Goal: Task Accomplishment & Management: Use online tool/utility

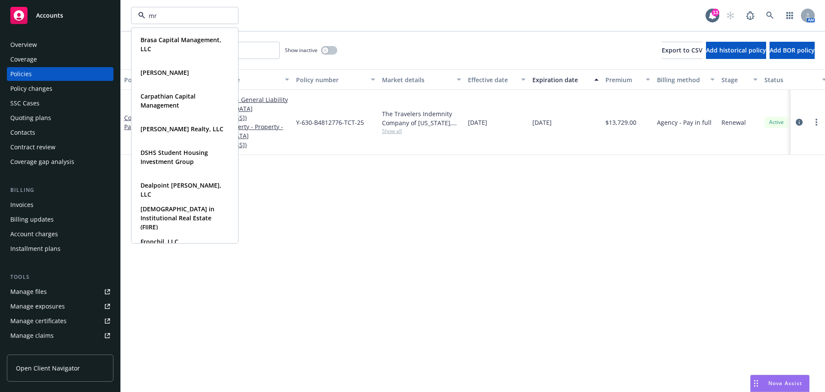
type input "mrk"
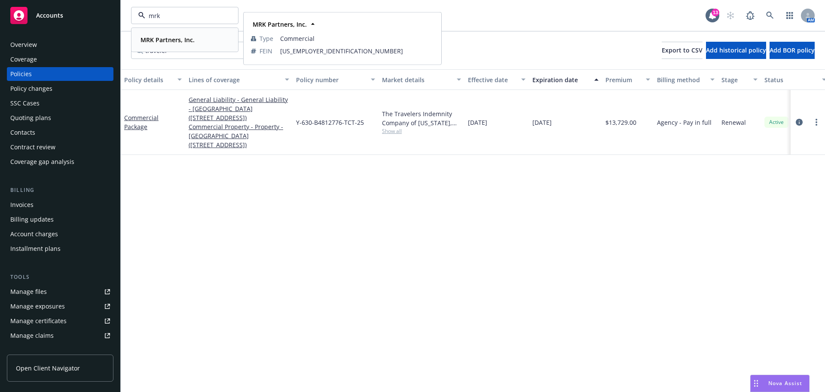
click at [176, 35] on span "MRK Partners, Inc." at bounding box center [168, 39] width 54 height 9
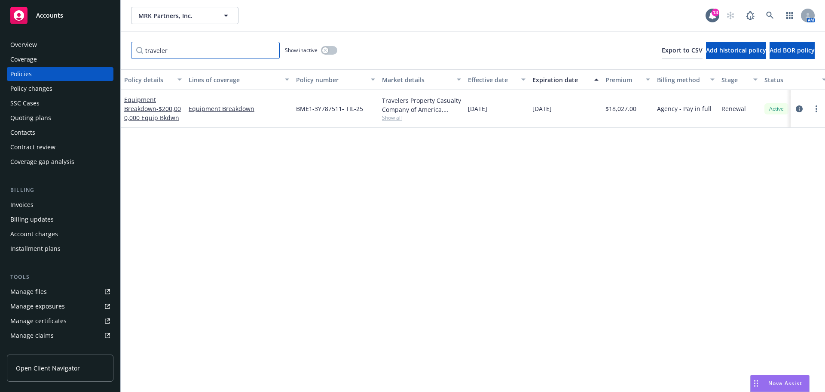
click at [271, 51] on input "traveler" at bounding box center [205, 50] width 149 height 17
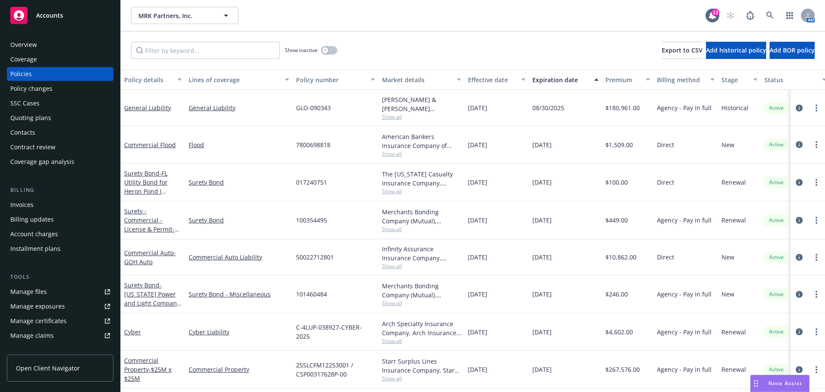
click at [31, 207] on div "Invoices" at bounding box center [21, 205] width 23 height 14
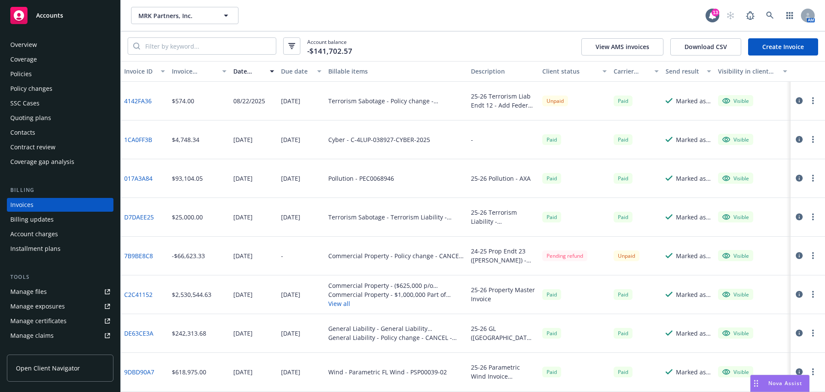
click at [770, 46] on link "Create Invoice" at bounding box center [783, 46] width 70 height 17
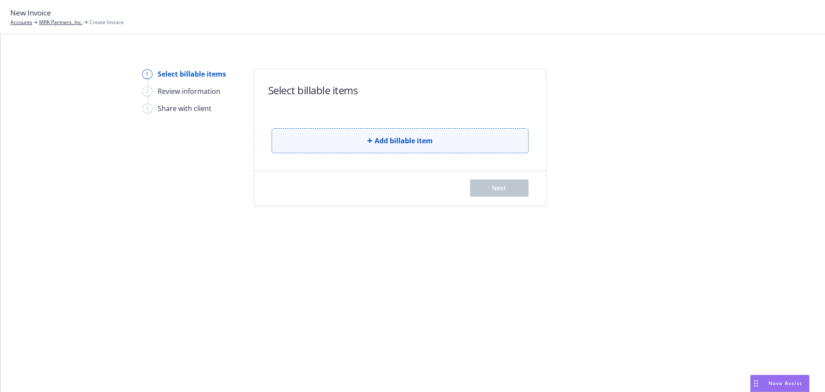
click at [404, 134] on button "Add billable item" at bounding box center [400, 140] width 257 height 25
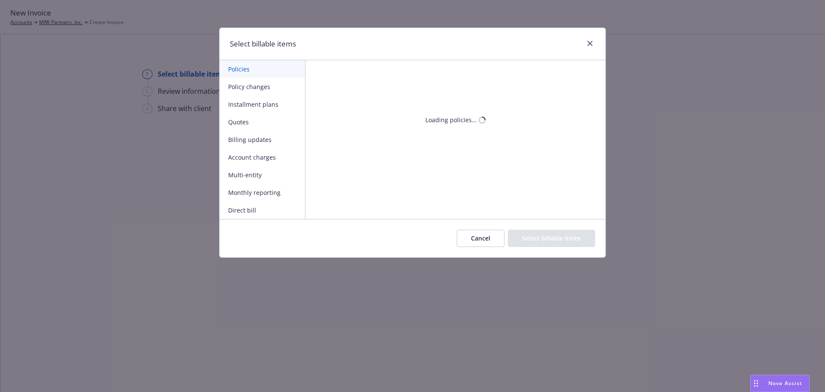
click at [268, 89] on button "Policy changes" at bounding box center [263, 87] width 86 height 18
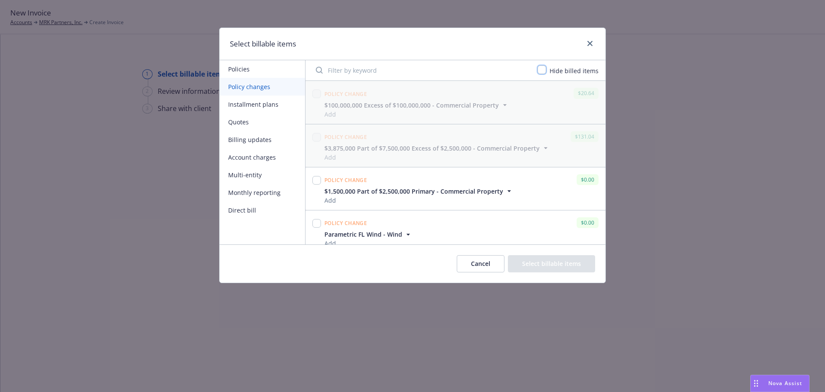
click at [544, 71] on input "checkbox" at bounding box center [542, 69] width 9 height 9
checkbox input "true"
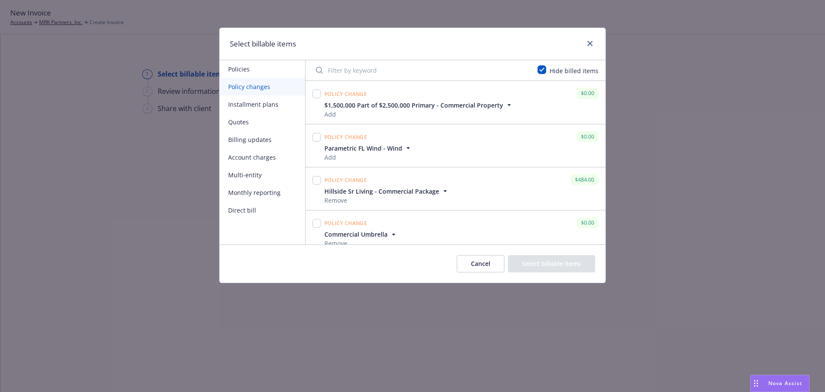
click at [433, 73] on input "Filter by keyword" at bounding box center [422, 69] width 222 height 17
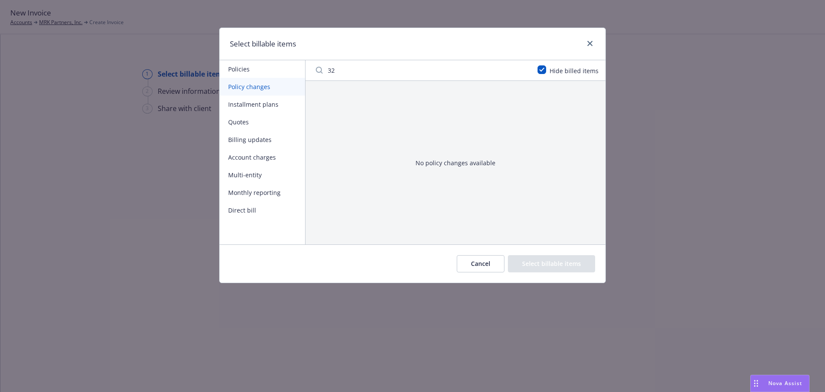
type input "3"
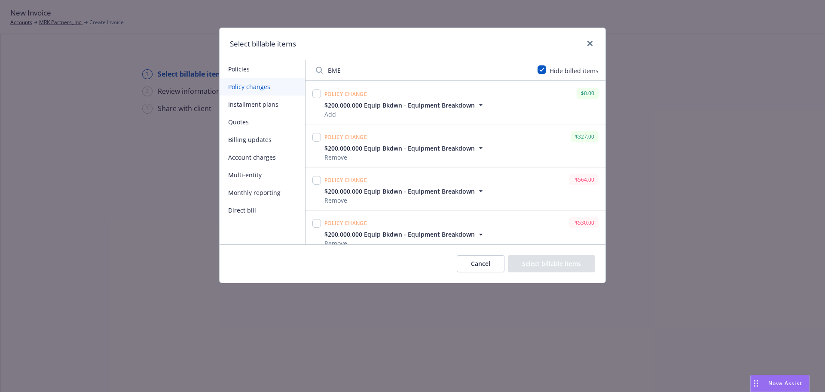
type input "BME"
click at [316, 138] on input "checkbox" at bounding box center [317, 137] width 9 height 9
checkbox input "true"
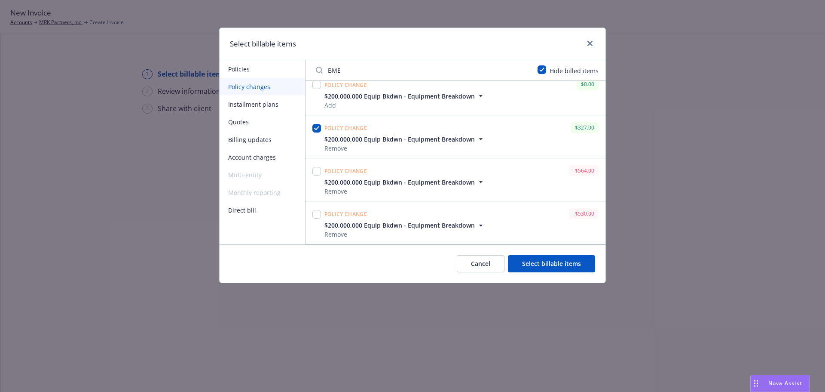
drag, startPoint x: 358, startPoint y: 73, endPoint x: 319, endPoint y: 73, distance: 39.6
click at [319, 73] on input "BME" at bounding box center [422, 69] width 222 height 17
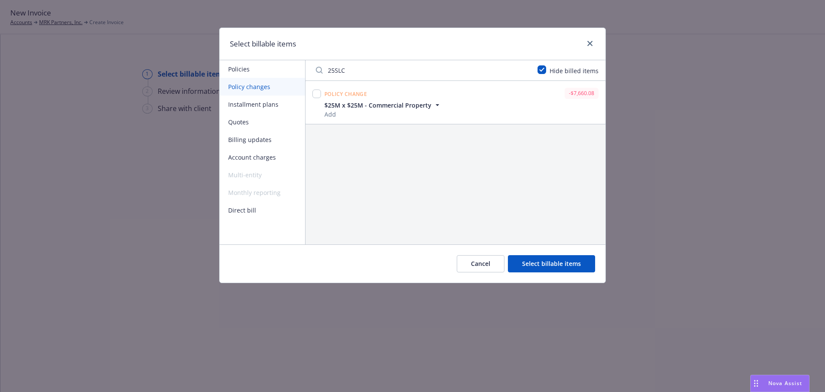
type input "25SLC"
click at [316, 95] on input "checkbox" at bounding box center [317, 93] width 9 height 9
checkbox input "true"
drag, startPoint x: 444, startPoint y: 66, endPoint x: 294, endPoint y: 64, distance: 150.1
click at [294, 64] on div "Policies Policy changes Installment plans Quotes Billing updates Account charge…" at bounding box center [413, 152] width 386 height 184
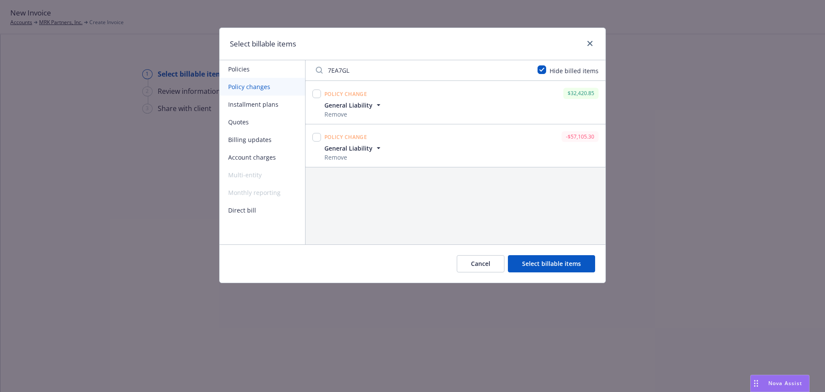
type input "7EA7GL"
click at [316, 92] on input "checkbox" at bounding box center [317, 93] width 9 height 9
checkbox input "true"
click at [381, 104] on icon "button" at bounding box center [378, 105] width 9 height 9
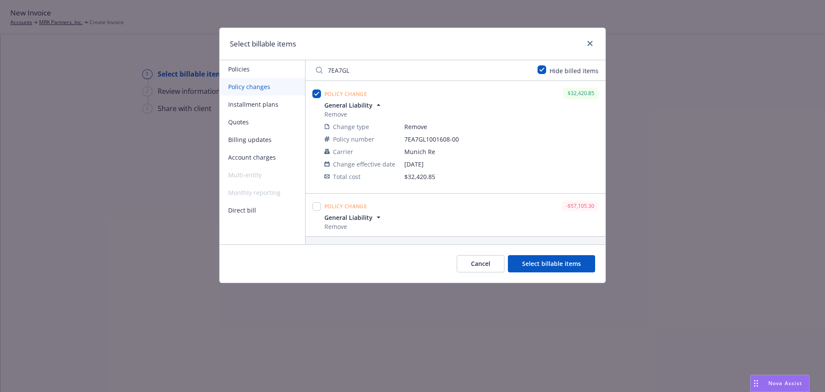
click at [351, 43] on div "Select billable items" at bounding box center [413, 44] width 386 height 32
drag, startPoint x: 361, startPoint y: 72, endPoint x: 282, endPoint y: 70, distance: 78.3
click at [282, 70] on div "Policies Policy changes Installment plans Quotes Billing updates Account charge…" at bounding box center [413, 152] width 386 height 184
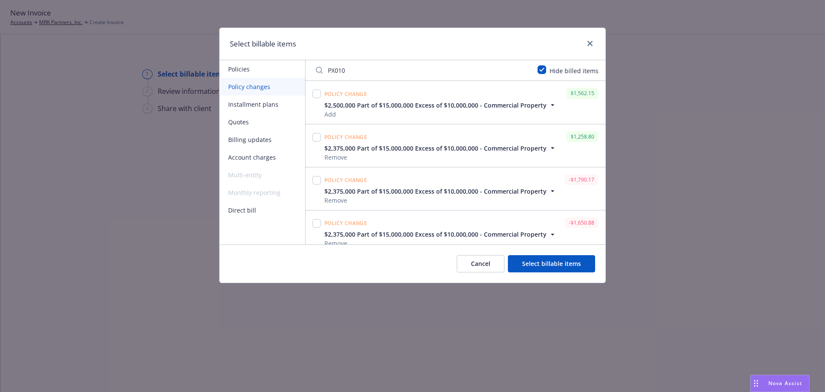
click at [549, 108] on icon "button" at bounding box center [553, 105] width 9 height 9
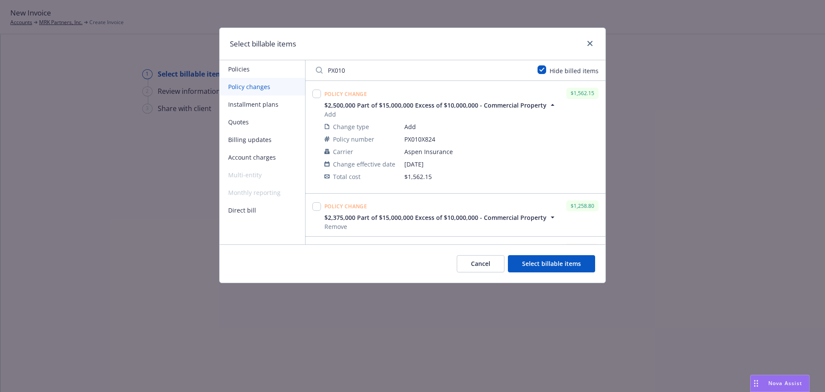
click at [376, 65] on input "PX010" at bounding box center [422, 69] width 222 height 17
drag, startPoint x: 336, startPoint y: 67, endPoint x: 279, endPoint y: 69, distance: 56.8
click at [279, 69] on div "Policies Policy changes Installment plans Quotes Billing updates Account charge…" at bounding box center [413, 152] width 386 height 184
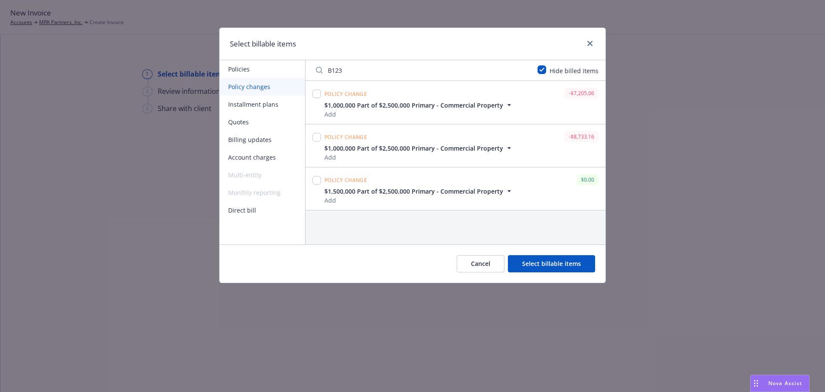
type input "B123"
click at [316, 139] on input "checkbox" at bounding box center [317, 137] width 9 height 9
checkbox input "true"
click at [316, 93] on input "checkbox" at bounding box center [317, 93] width 9 height 9
checkbox input "true"
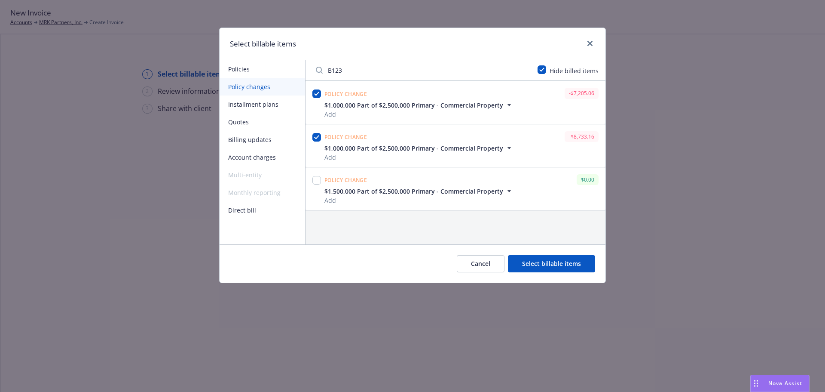
drag, startPoint x: 379, startPoint y: 72, endPoint x: 300, endPoint y: 68, distance: 78.8
click at [300, 68] on div "Policies Policy changes Installment plans Quotes Billing updates Account charge…" at bounding box center [413, 152] width 386 height 184
type input "1000653287-02"
click at [316, 94] on input "checkbox" at bounding box center [317, 93] width 9 height 9
checkbox input "true"
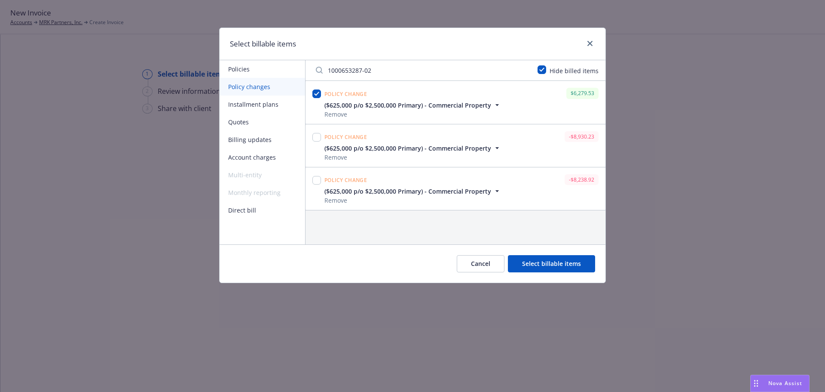
drag, startPoint x: 384, startPoint y: 68, endPoint x: 289, endPoint y: 73, distance: 95.1
click at [289, 73] on div "Policies Policy changes Installment plans Quotes Billing updates Account charge…" at bounding box center [413, 152] width 386 height 184
type input "ENS1000"
click at [316, 91] on input "checkbox" at bounding box center [317, 93] width 9 height 9
checkbox input "true"
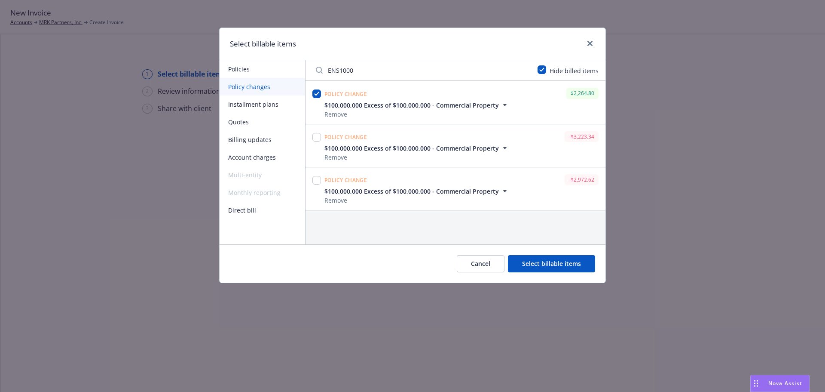
click at [558, 260] on button "Select billable items" at bounding box center [551, 263] width 87 height 17
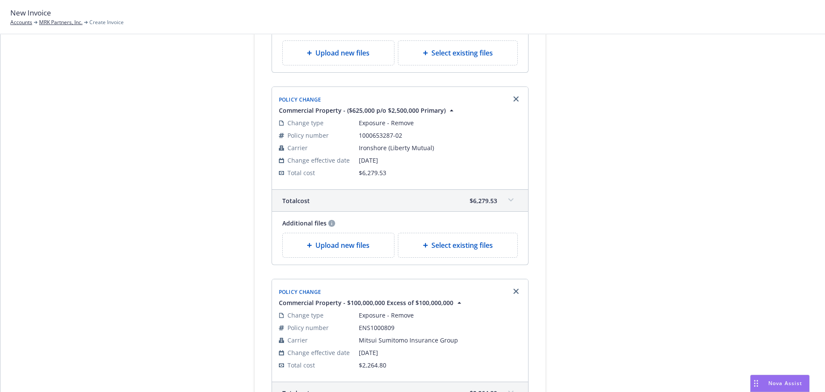
scroll to position [1226, 0]
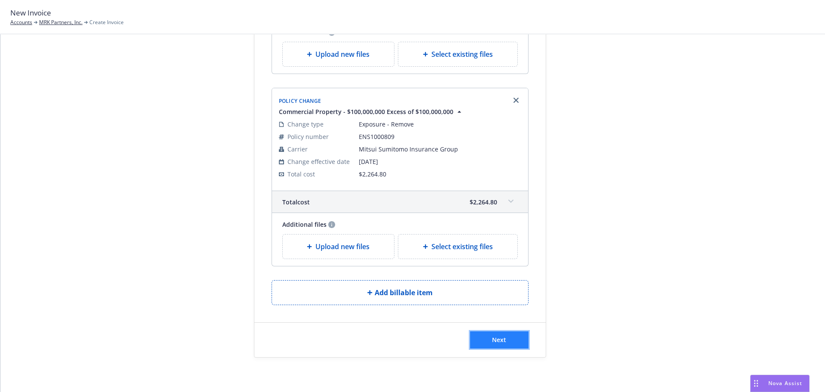
click at [481, 338] on button "Next" at bounding box center [499, 339] width 58 height 17
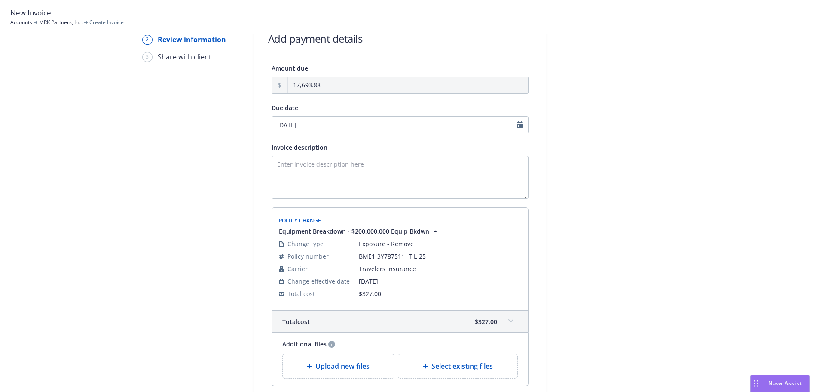
scroll to position [39, 0]
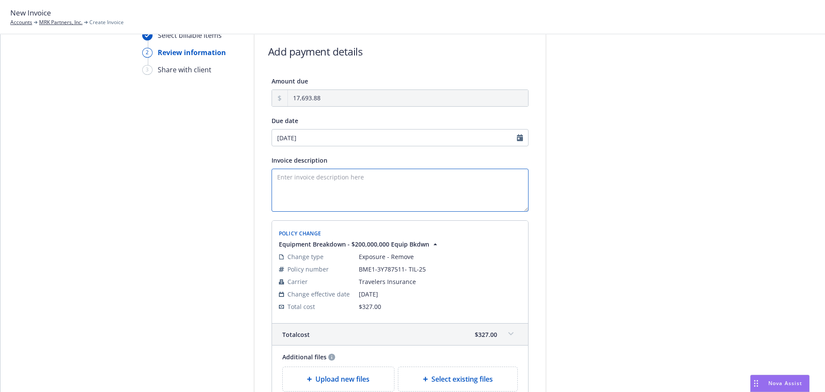
click at [332, 190] on textarea "Invoice description" at bounding box center [400, 190] width 257 height 43
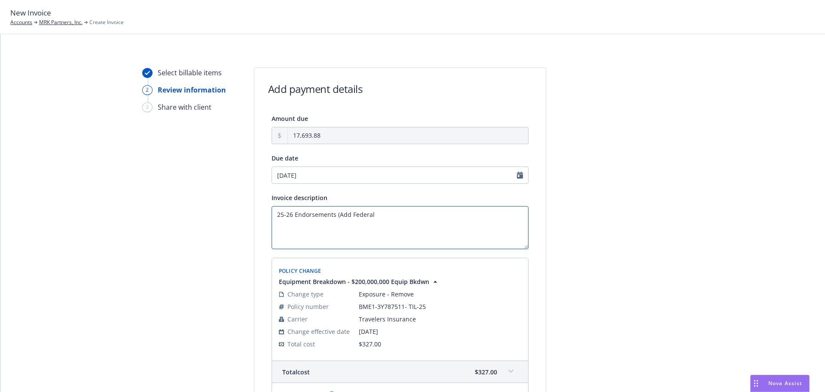
scroll to position [0, 0]
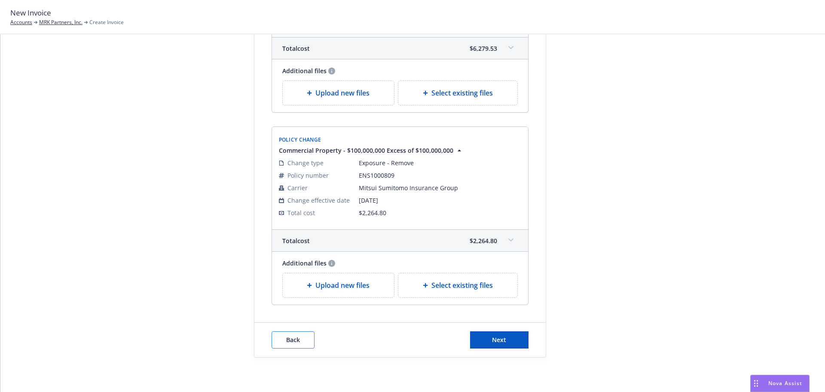
type textarea "25-26 Endorsements (Add Federal"
click at [293, 343] on button "Back" at bounding box center [293, 339] width 43 height 17
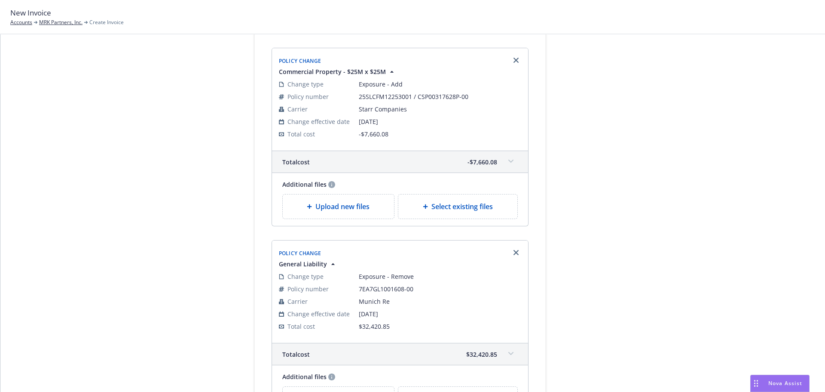
scroll to position [108, 0]
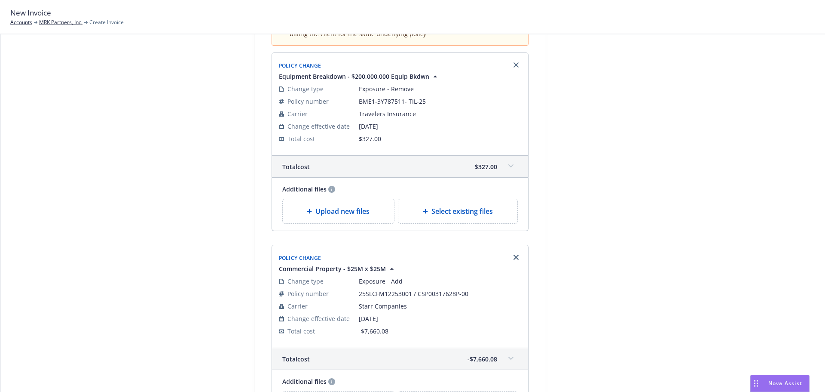
click at [70, 27] on div "New Invoice Accounts MRK Partners, Inc. Create Invoice" at bounding box center [412, 17] width 825 height 34
click at [70, 23] on link "MRK Partners, Inc." at bounding box center [60, 22] width 43 height 8
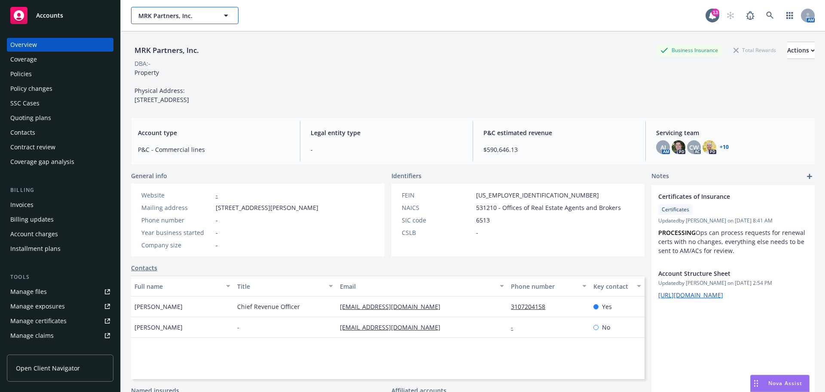
click at [168, 11] on span "MRK Partners, Inc." at bounding box center [175, 15] width 74 height 9
type input "brasa"
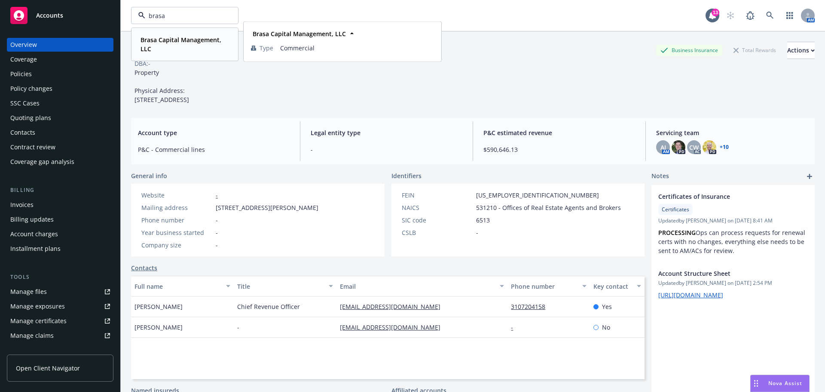
click at [175, 47] on span "Brasa Capital Management, LLC" at bounding box center [184, 44] width 87 height 18
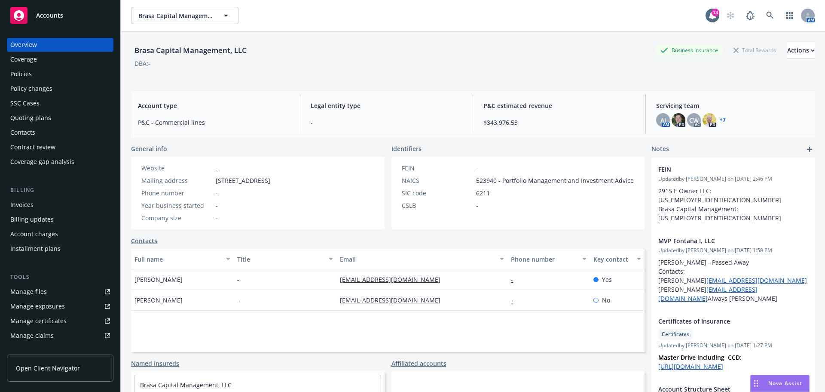
click at [42, 74] on div "Policies" at bounding box center [60, 74] width 100 height 14
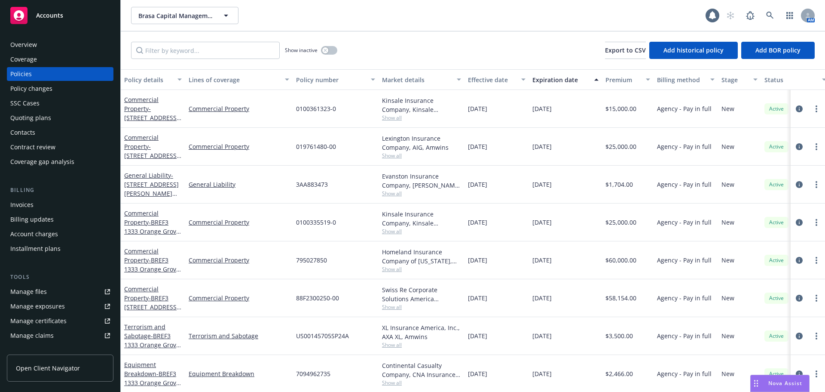
click at [29, 207] on div "Invoices" at bounding box center [21, 205] width 23 height 14
